Goal: Transaction & Acquisition: Purchase product/service

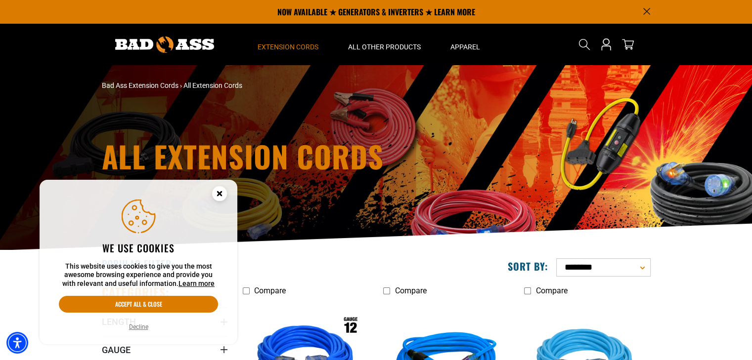
click at [221, 193] on circle "Cookie Consent" at bounding box center [219, 193] width 15 height 15
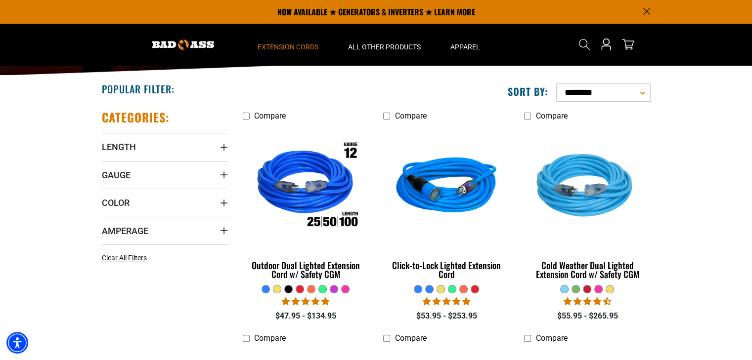
scroll to position [174, 0]
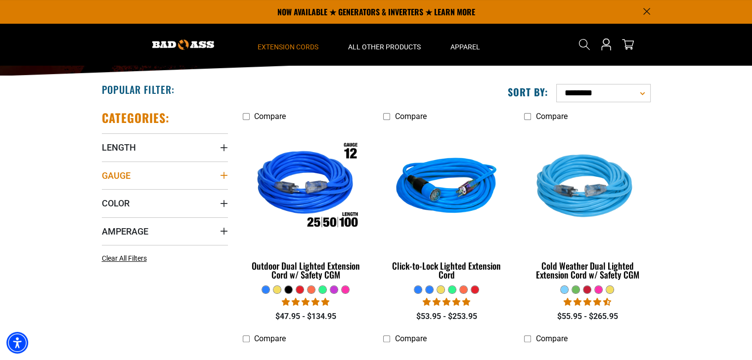
click at [222, 177] on icon "Gauge" at bounding box center [224, 175] width 8 height 8
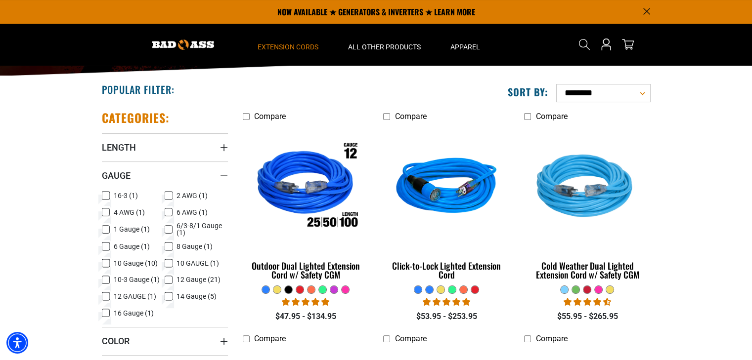
click at [105, 263] on icon at bounding box center [106, 263] width 8 height 13
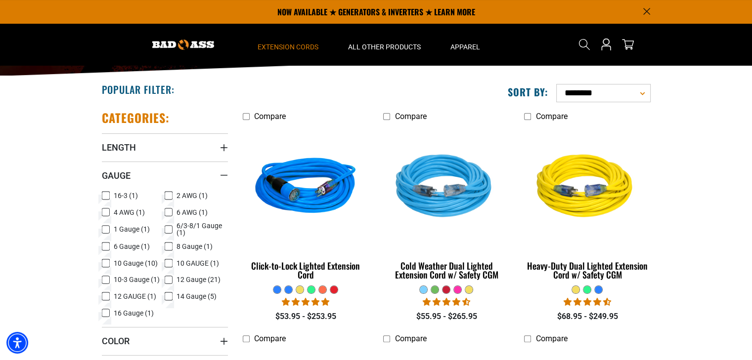
click at [165, 263] on icon at bounding box center [169, 263] width 8 height 13
click at [106, 281] on icon at bounding box center [106, 280] width 8 height 13
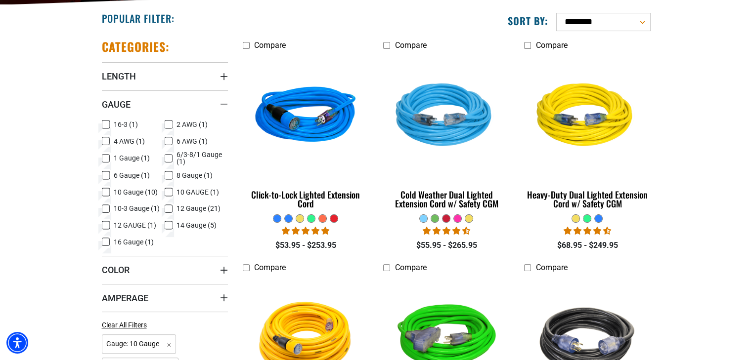
scroll to position [248, 0]
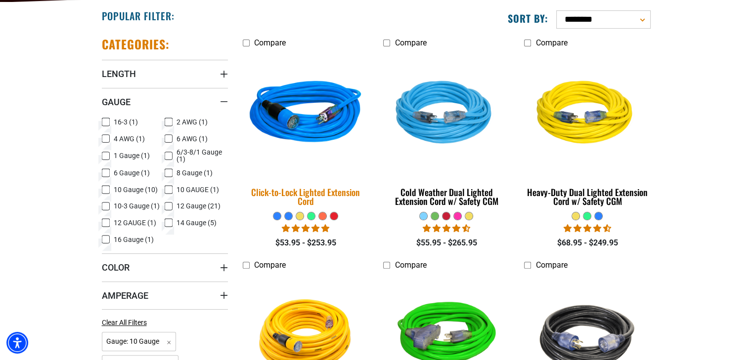
click at [313, 125] on img at bounding box center [305, 114] width 138 height 127
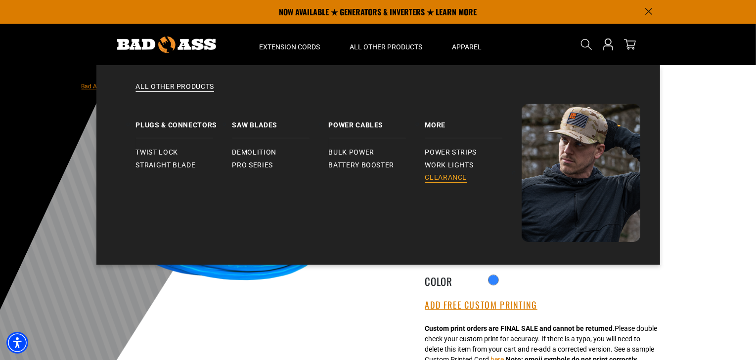
click at [436, 176] on span "Clearance" at bounding box center [446, 177] width 42 height 9
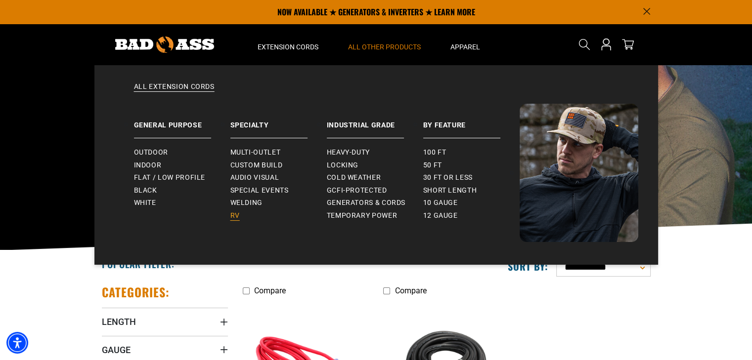
click at [234, 213] on span "RV" at bounding box center [234, 216] width 9 height 9
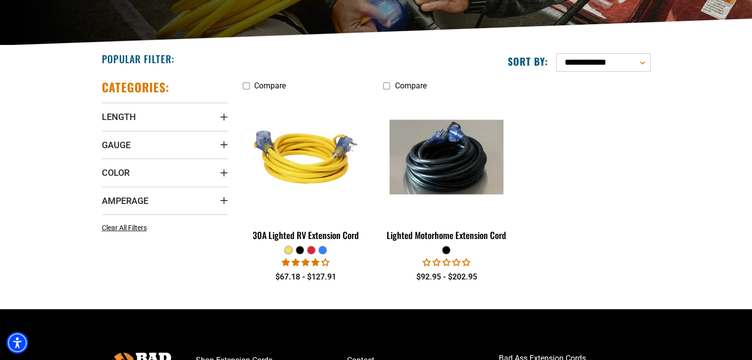
scroll to position [206, 0]
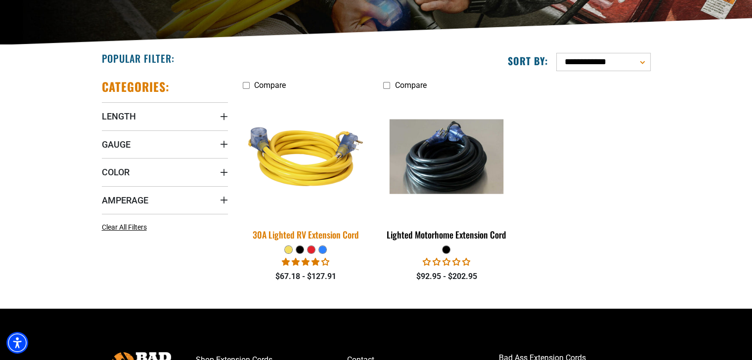
click at [320, 179] on img at bounding box center [305, 156] width 138 height 127
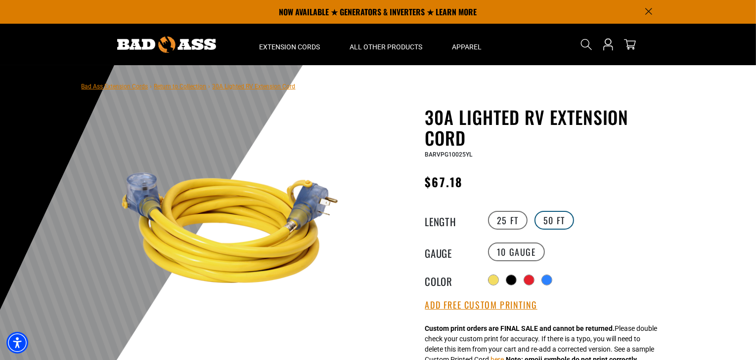
click at [549, 227] on label "50 FT" at bounding box center [554, 220] width 40 height 19
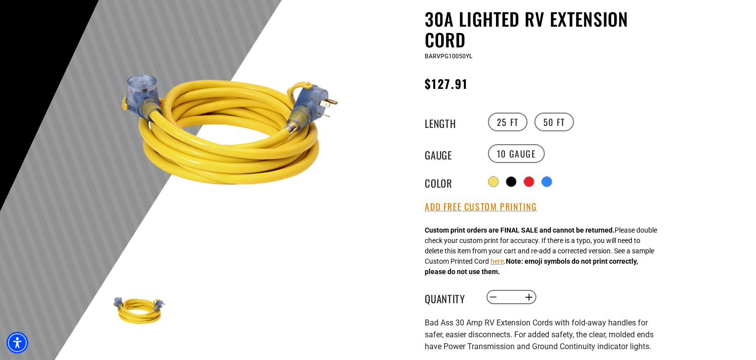
scroll to position [99, 0]
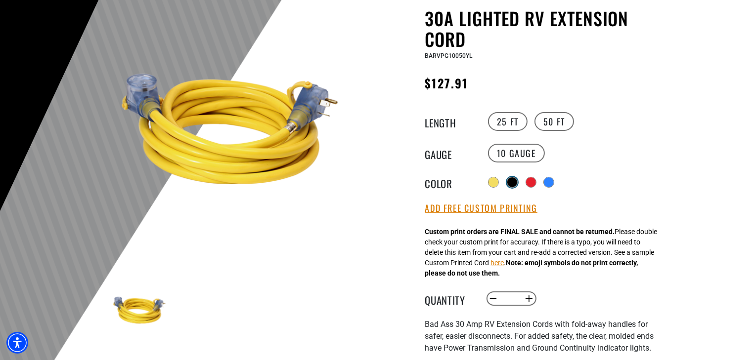
click at [516, 183] on div at bounding box center [512, 182] width 10 height 10
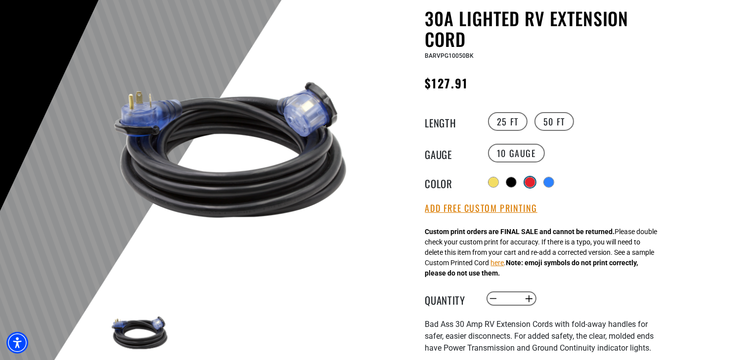
click at [531, 183] on div at bounding box center [530, 182] width 10 height 10
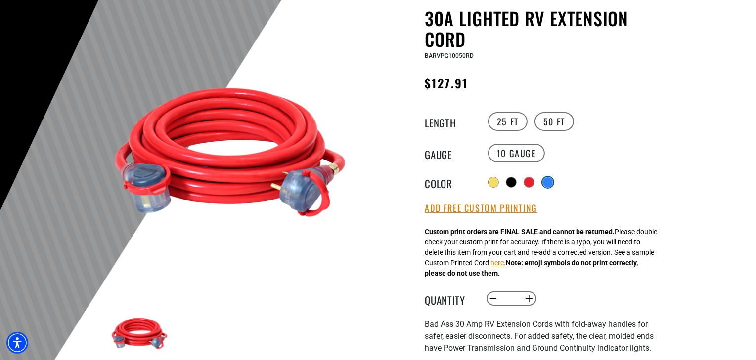
click at [545, 183] on div at bounding box center [547, 182] width 11 height 11
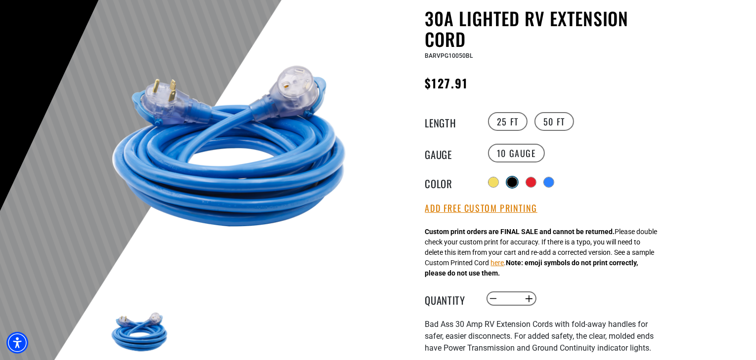
click at [509, 181] on div at bounding box center [512, 182] width 10 height 10
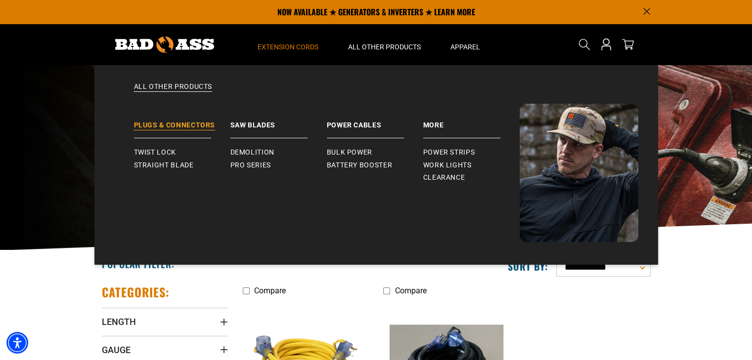
click at [169, 126] on link "Plugs & Connectors" at bounding box center [182, 121] width 96 height 35
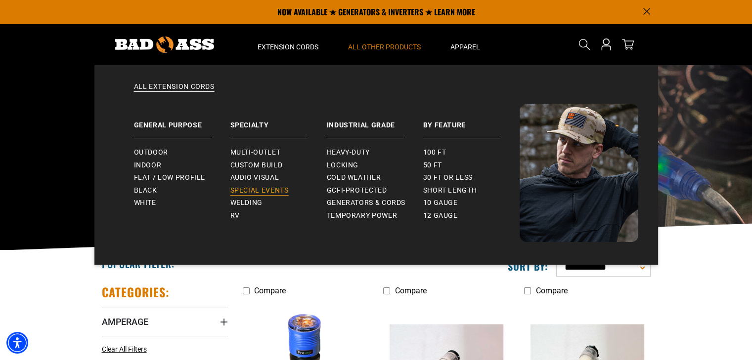
click at [247, 188] on span "Special Events" at bounding box center [259, 190] width 58 height 9
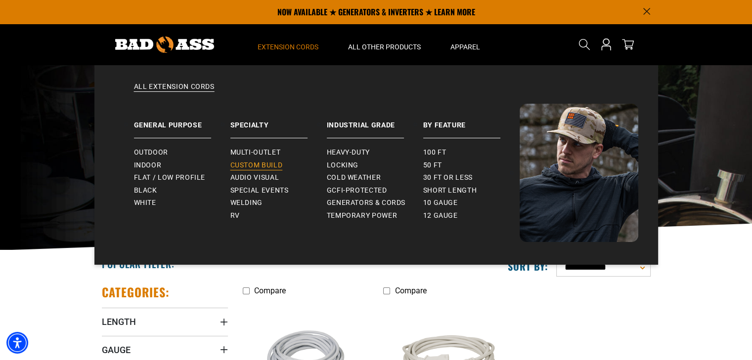
click at [262, 168] on span "Custom Build" at bounding box center [256, 165] width 52 height 9
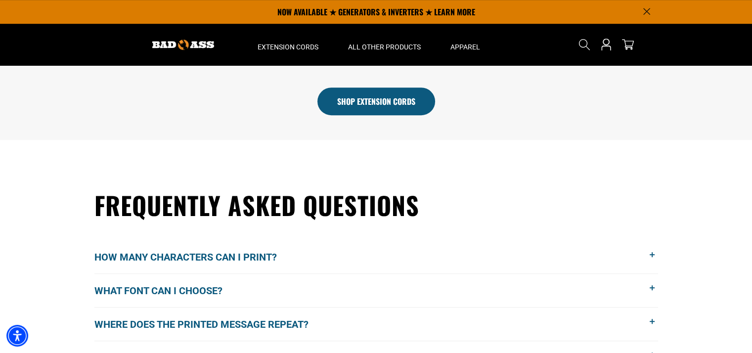
scroll to position [613, 0]
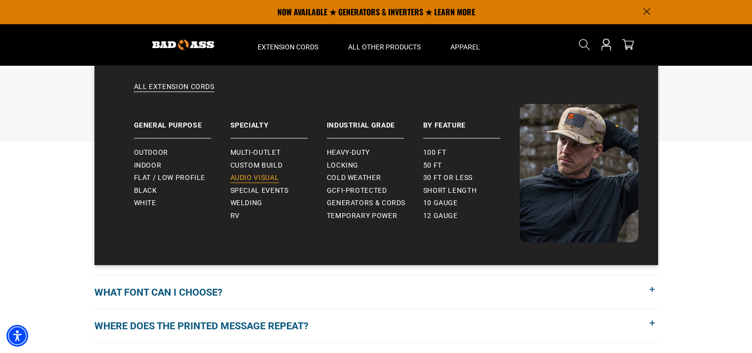
click at [249, 180] on span "Audio Visual" at bounding box center [254, 177] width 49 height 9
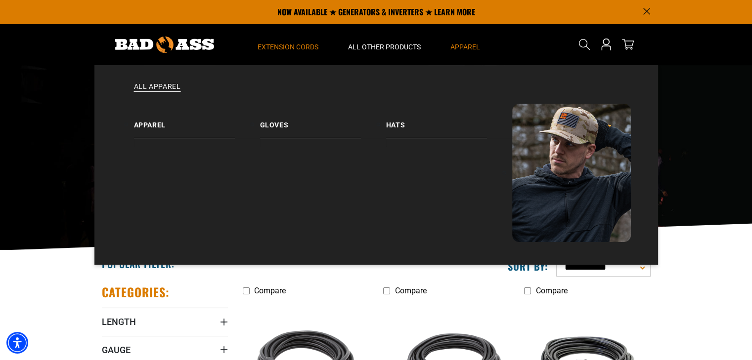
click at [464, 44] on span "Apparel" at bounding box center [465, 46] width 30 height 9
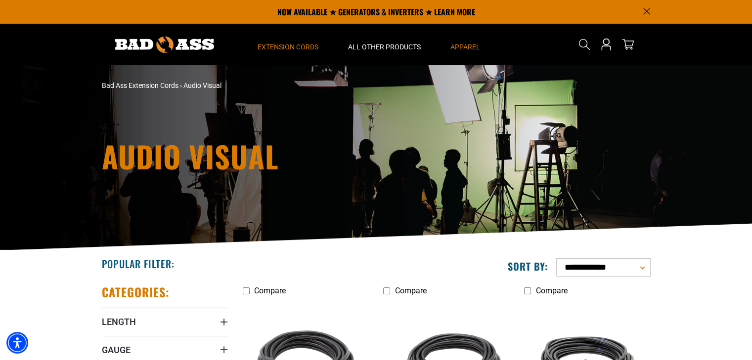
click at [464, 44] on span "Apparel" at bounding box center [465, 46] width 30 height 9
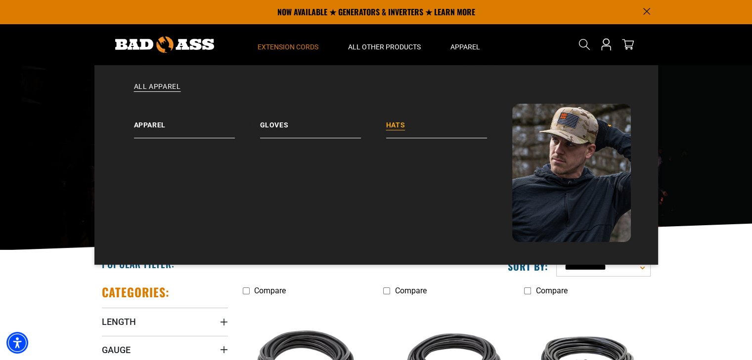
click at [397, 124] on link "Hats" at bounding box center [449, 121] width 126 height 35
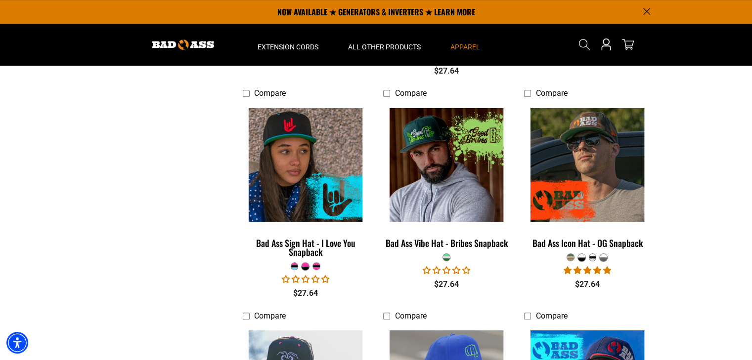
scroll to position [418, 0]
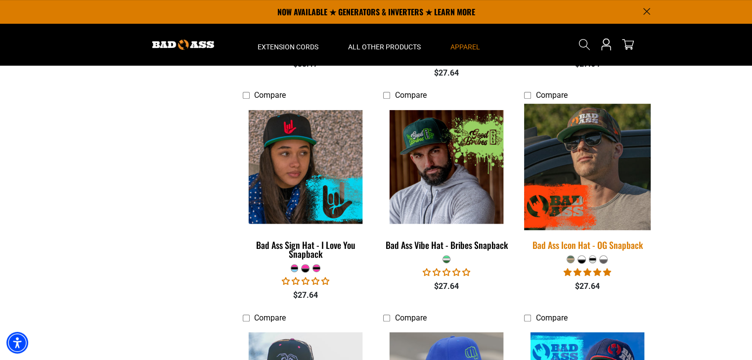
click at [590, 181] on img at bounding box center [587, 167] width 138 height 127
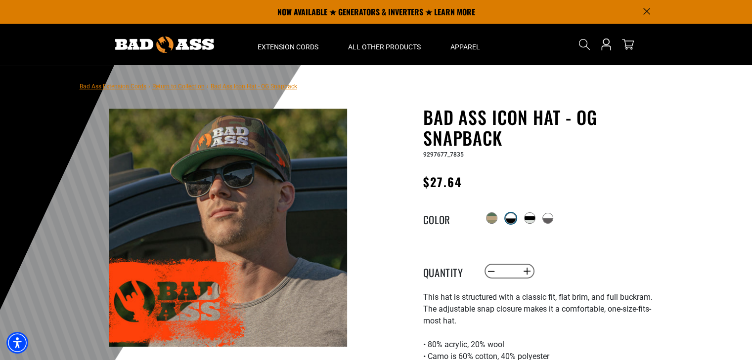
click at [510, 218] on div at bounding box center [511, 215] width 10 height 5
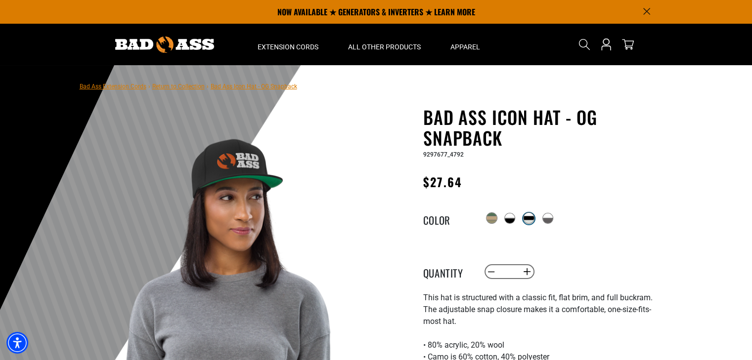
click at [531, 218] on div at bounding box center [528, 217] width 10 height 3
click at [549, 221] on div at bounding box center [547, 220] width 10 height 5
click at [508, 217] on div at bounding box center [511, 215] width 10 height 5
click at [407, 11] on p "NOW AVAILABLE ★ GENERATORS & INVERTERS ★ LEARN MORE" at bounding box center [376, 12] width 549 height 24
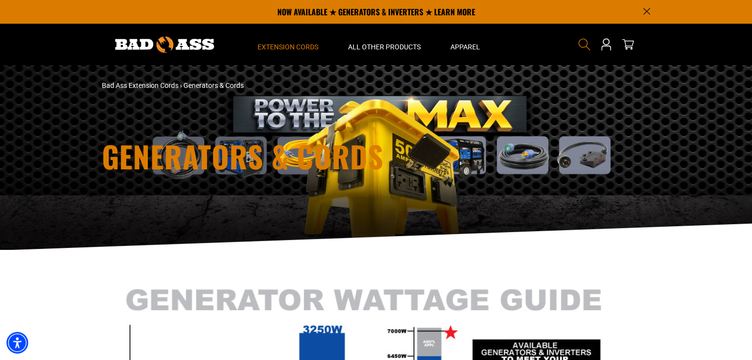
click at [584, 48] on icon "Search" at bounding box center [584, 44] width 13 height 13
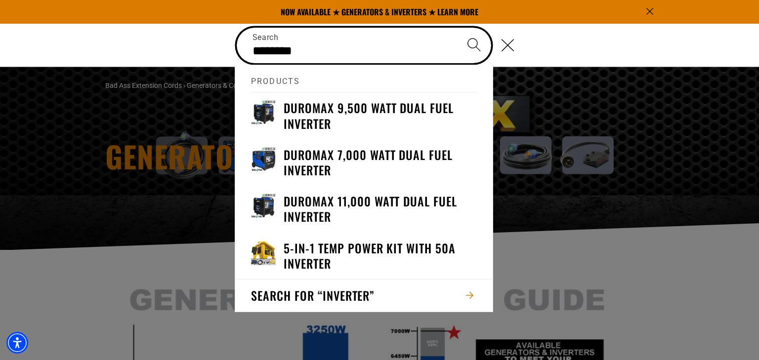
type input "********"
click at [457, 28] on button "Search" at bounding box center [474, 45] width 35 height 35
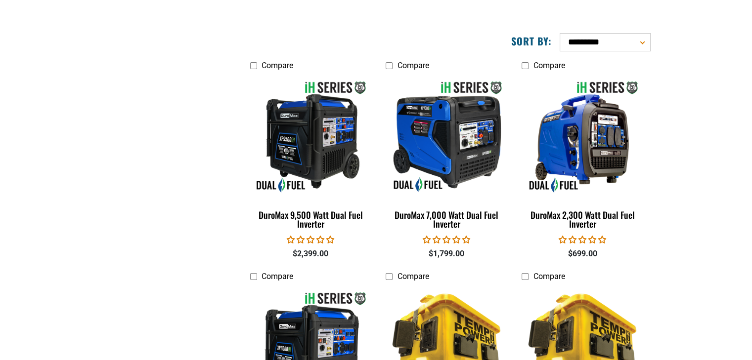
scroll to position [119, 0]
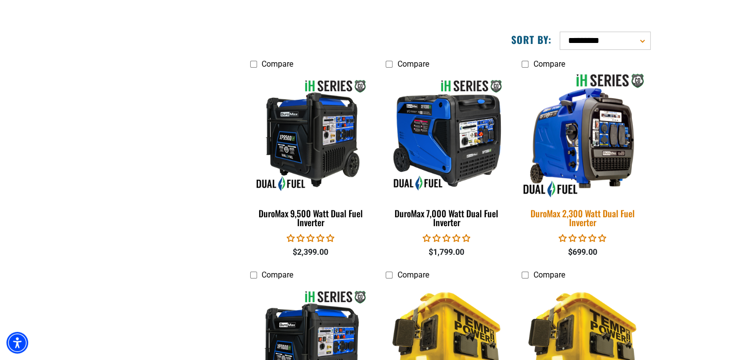
click at [594, 161] on img at bounding box center [582, 135] width 138 height 127
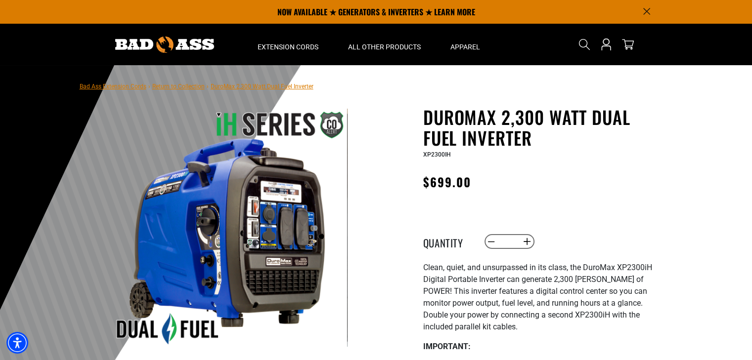
click at [646, 12] on icon "Announcement" at bounding box center [646, 11] width 7 height 7
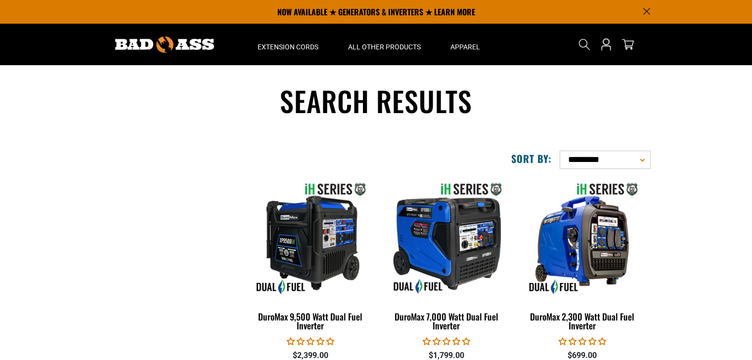
scroll to position [119, 0]
